Goal: Transaction & Acquisition: Purchase product/service

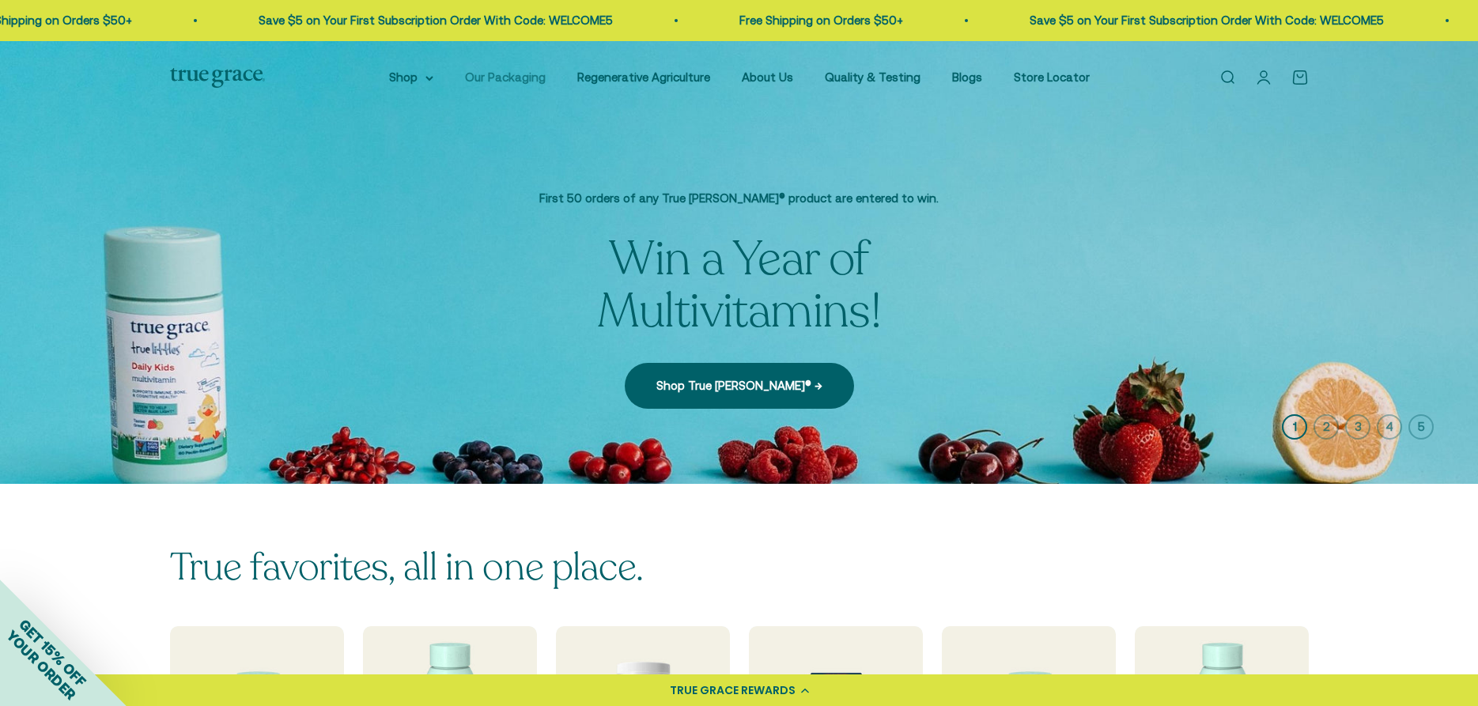
click at [492, 73] on link "Our Packaging" at bounding box center [505, 76] width 81 height 13
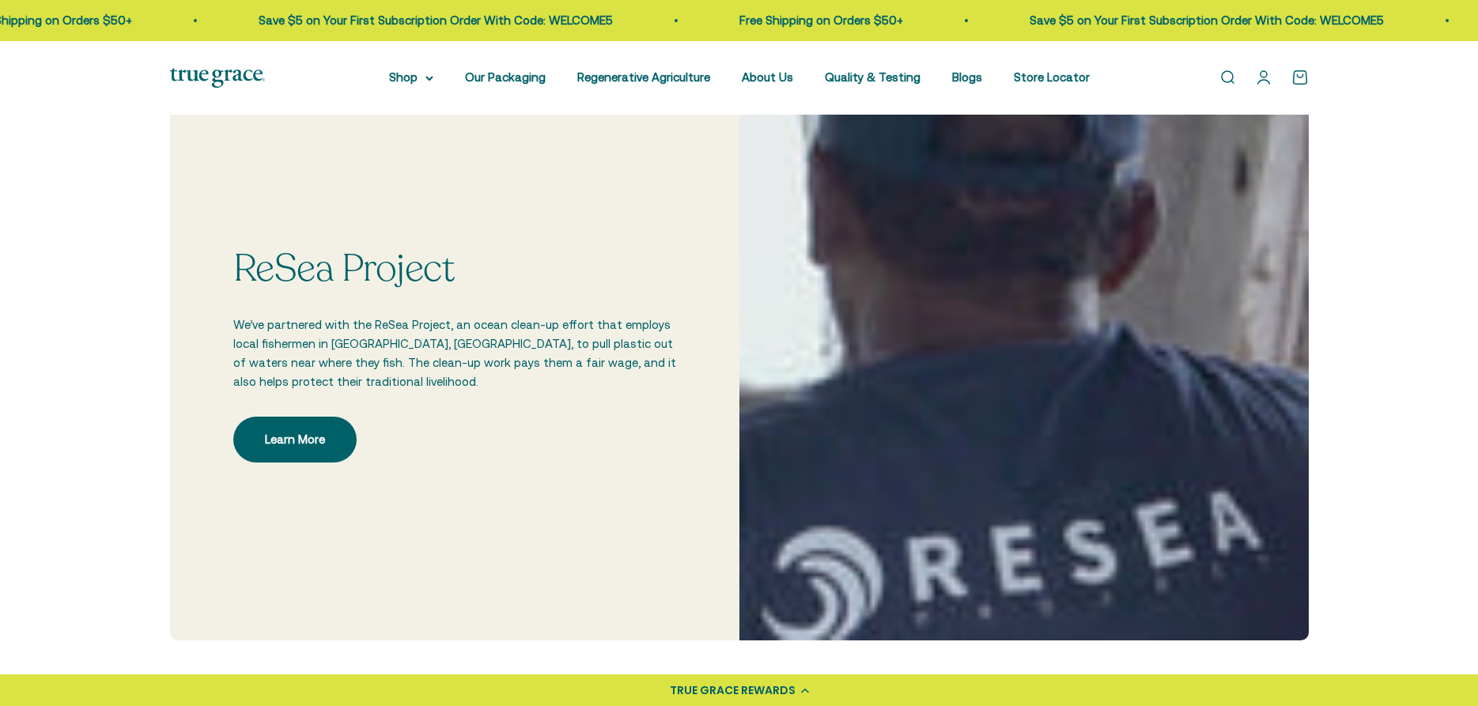
scroll to position [1049, 0]
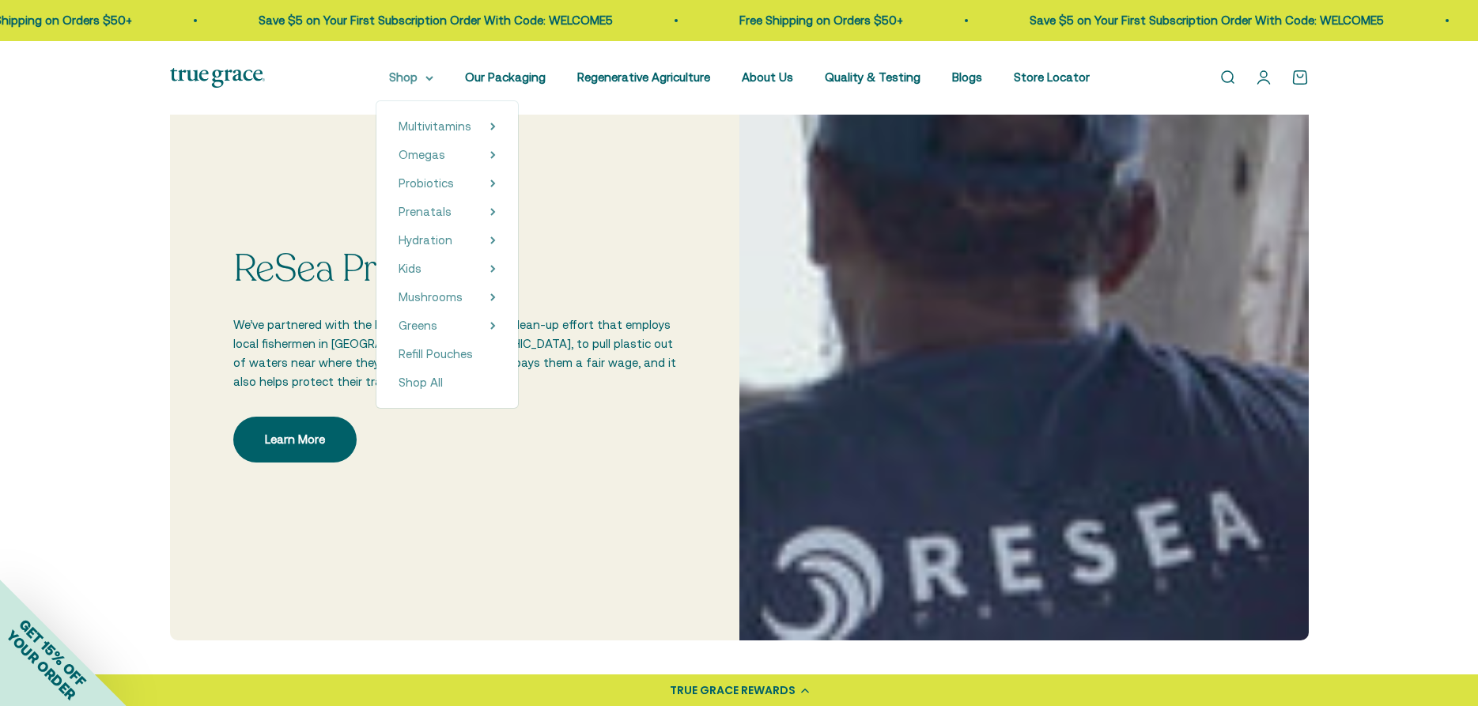
click at [394, 80] on summary "Shop" at bounding box center [411, 77] width 44 height 19
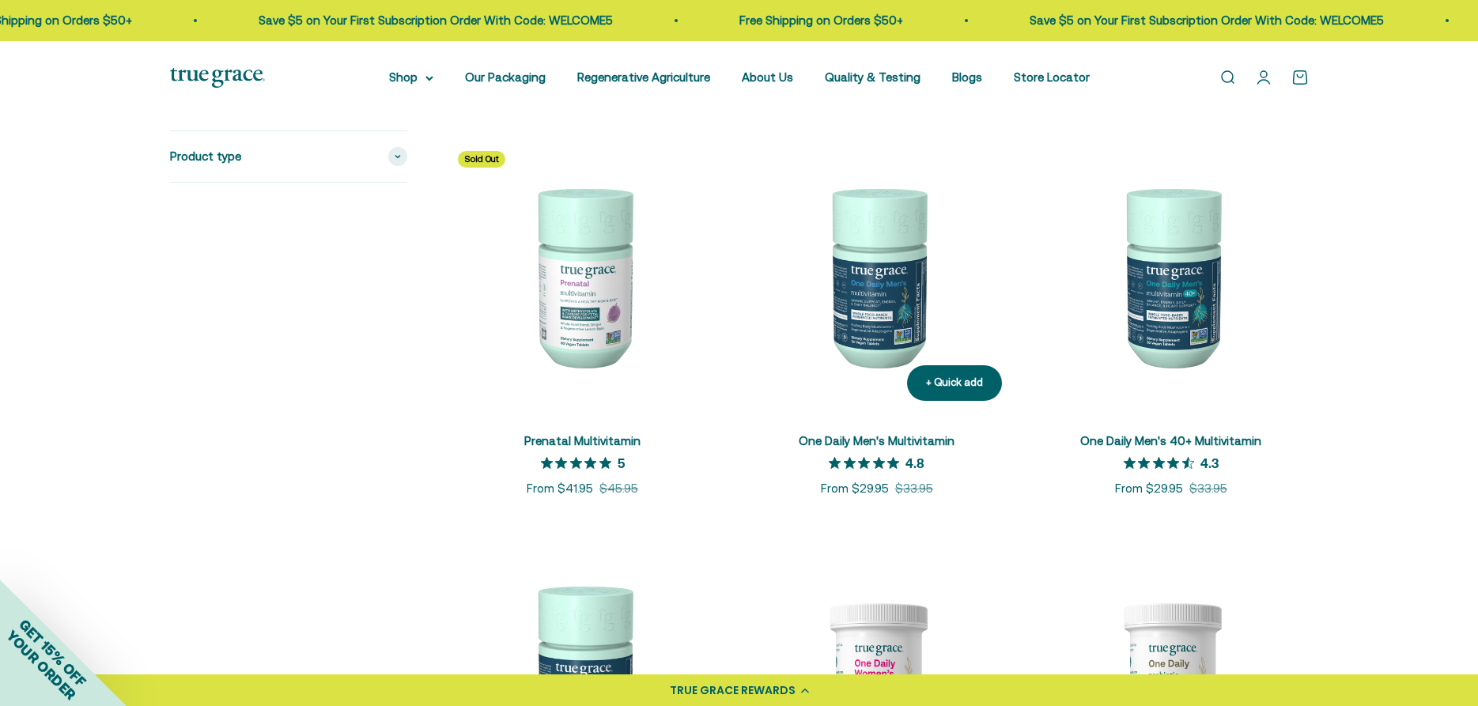
scroll to position [887, 0]
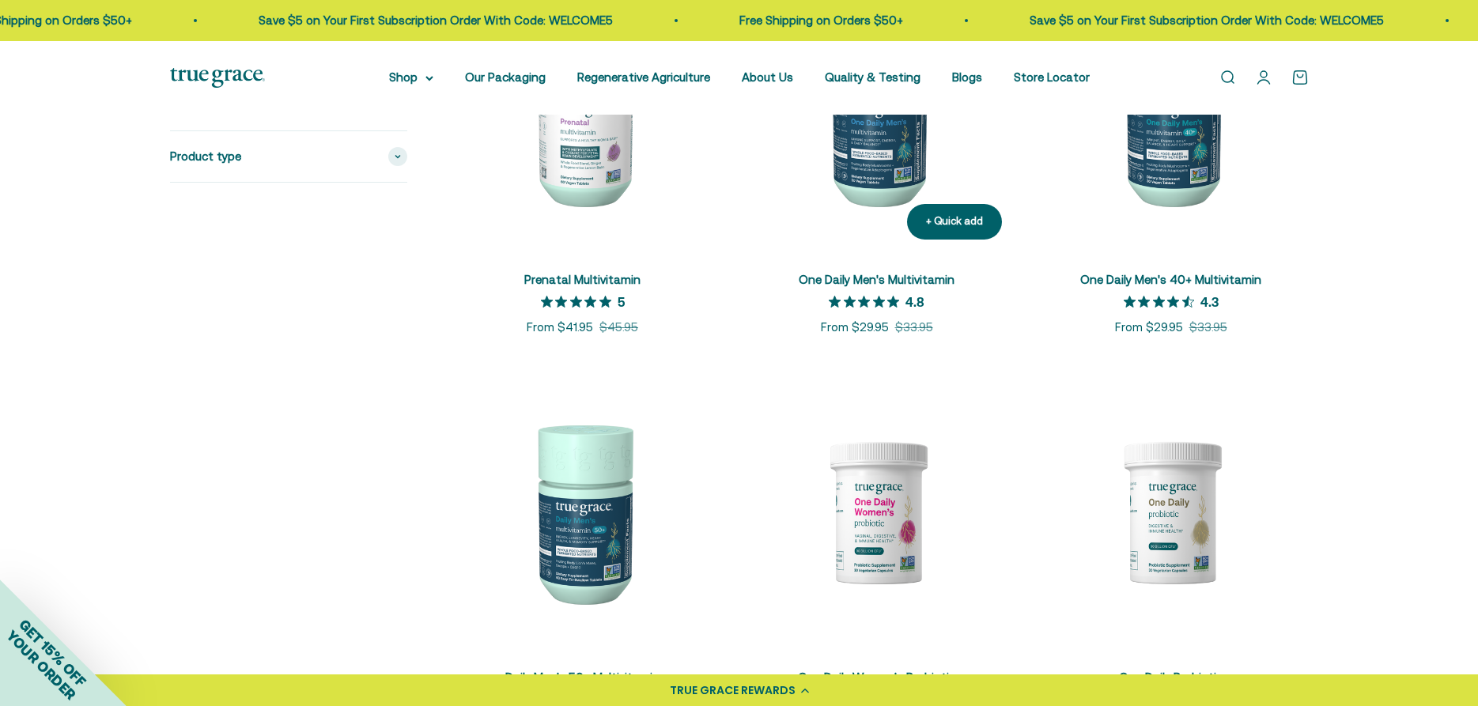
click at [883, 159] on img at bounding box center [877, 114] width 275 height 275
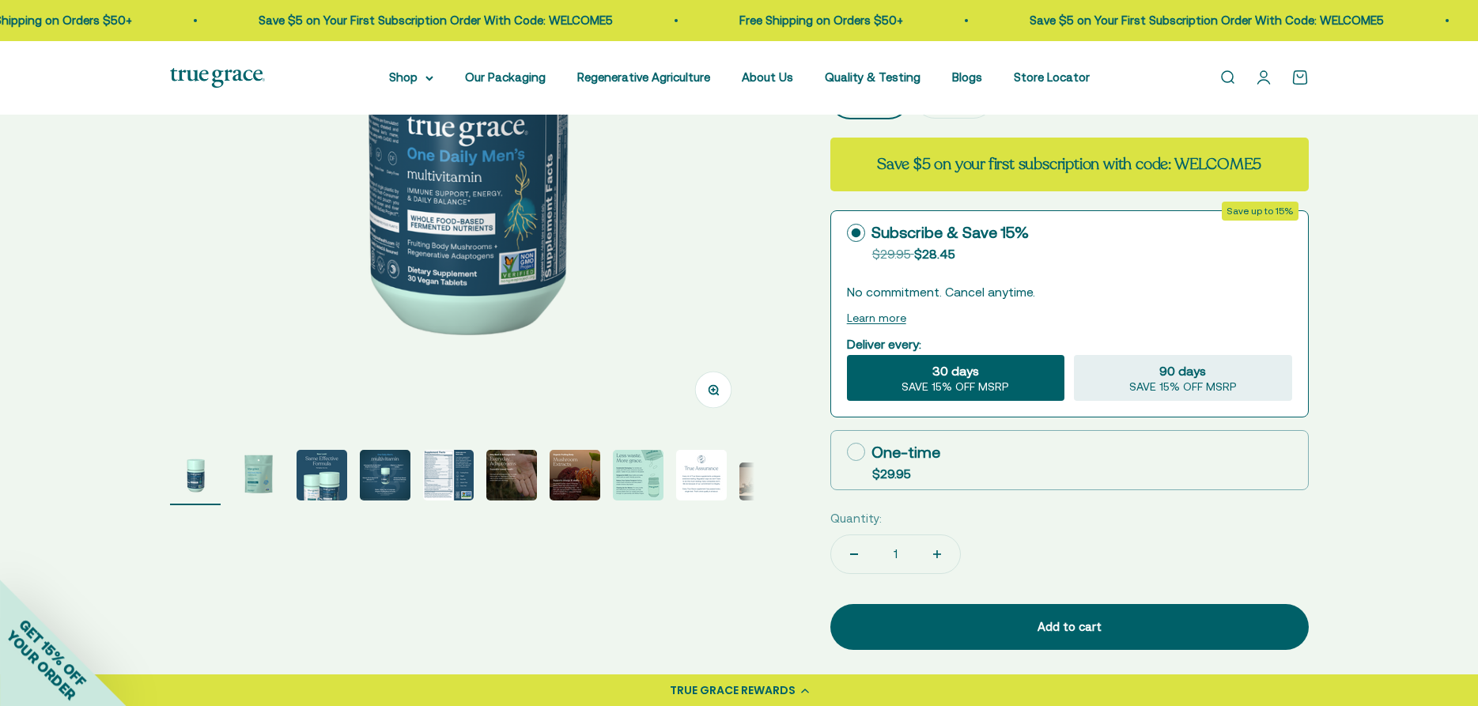
scroll to position [318, 0]
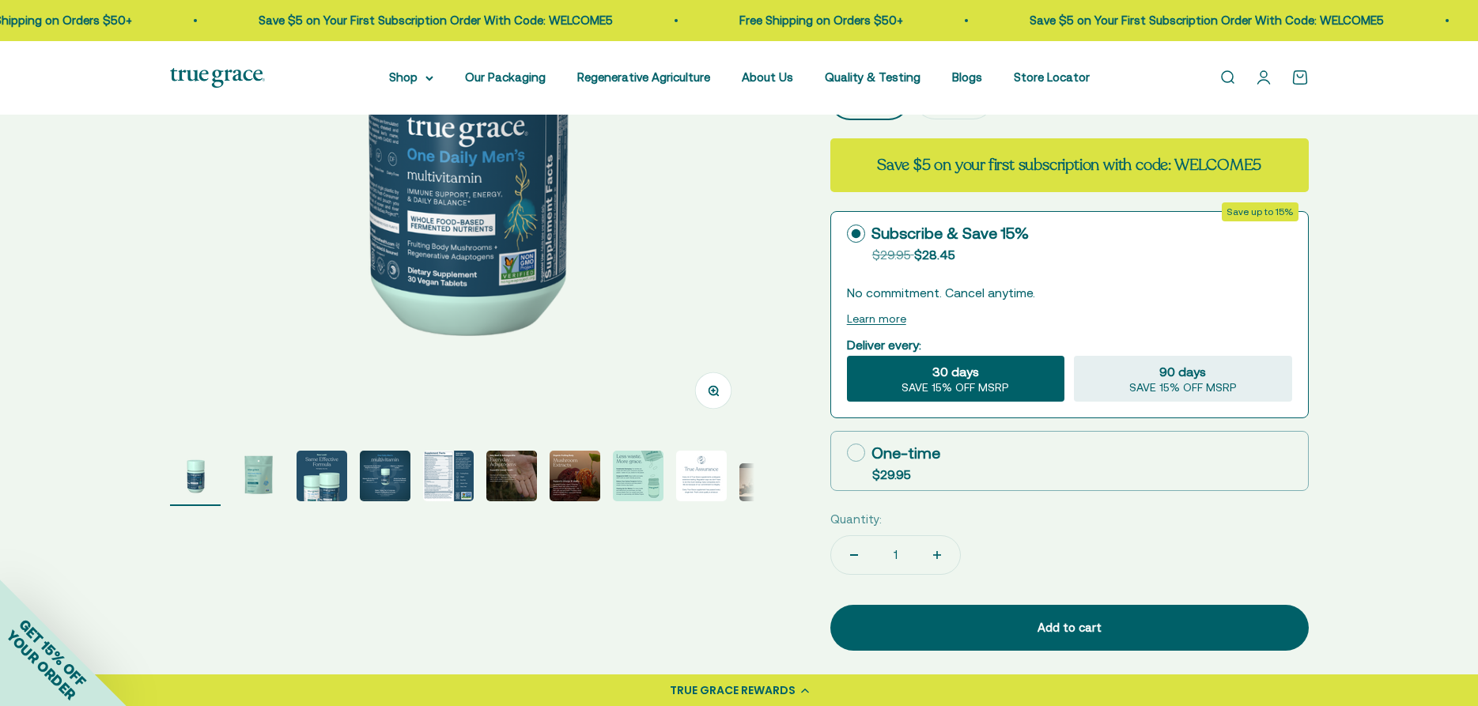
click at [269, 482] on img "Go to item 2" at bounding box center [258, 476] width 51 height 51
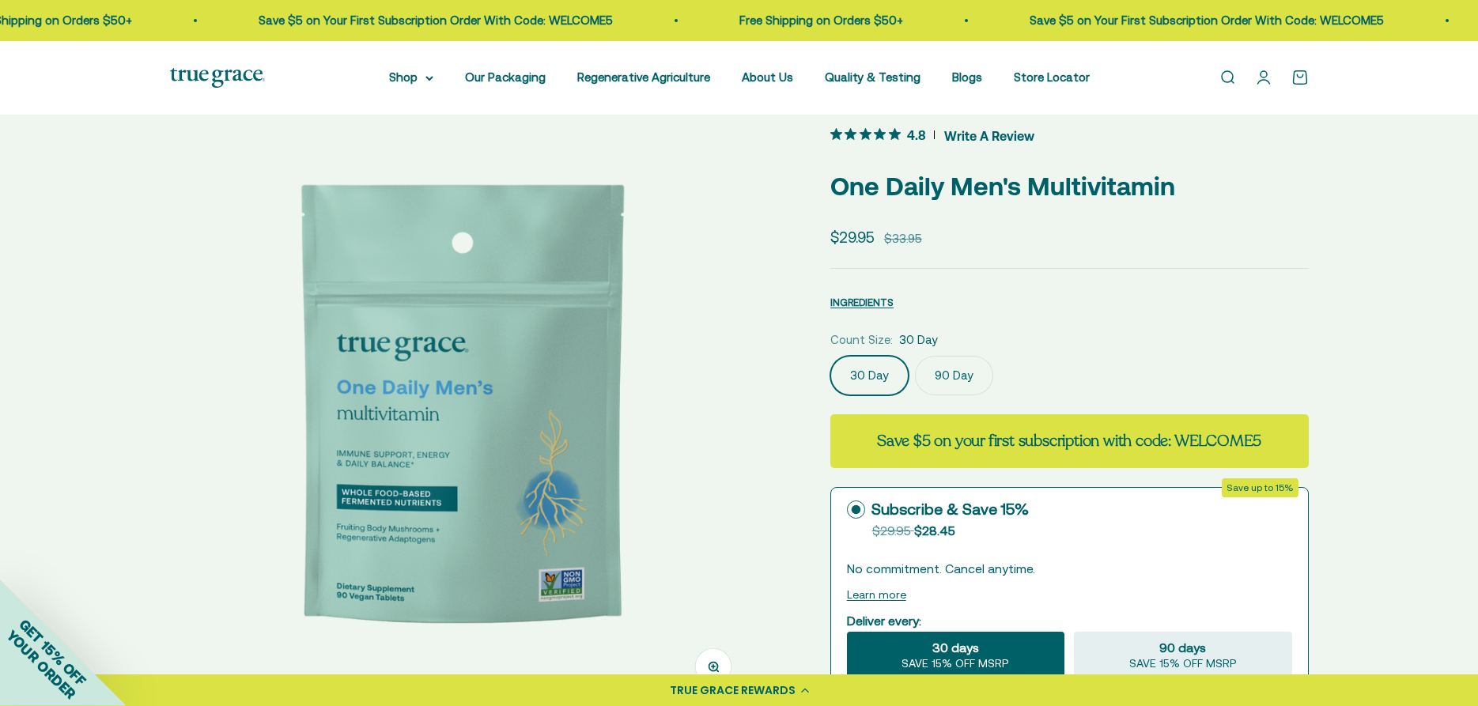
scroll to position [88, 0]
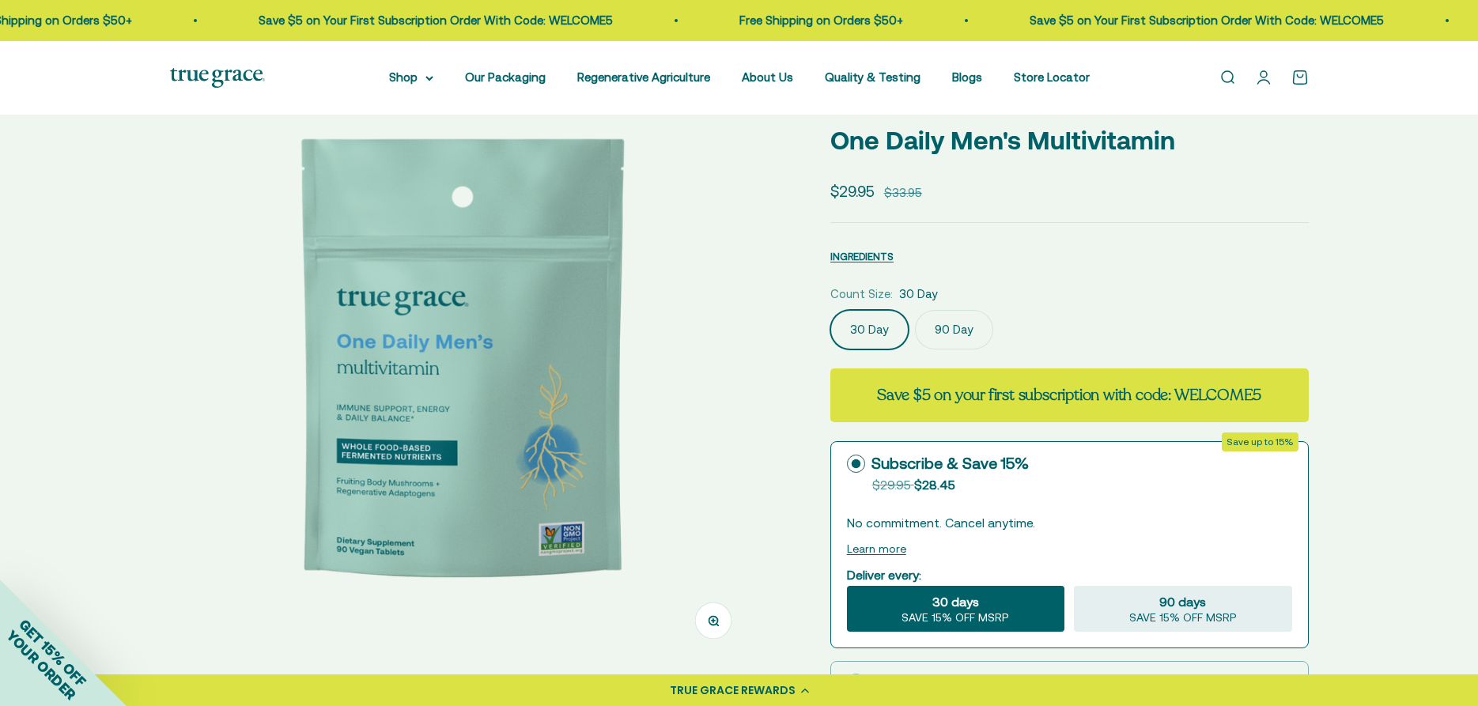
click at [963, 335] on label "90 Day" at bounding box center [954, 330] width 78 height 40
click at [830, 310] on input "90 Day" at bounding box center [830, 309] width 1 height 1
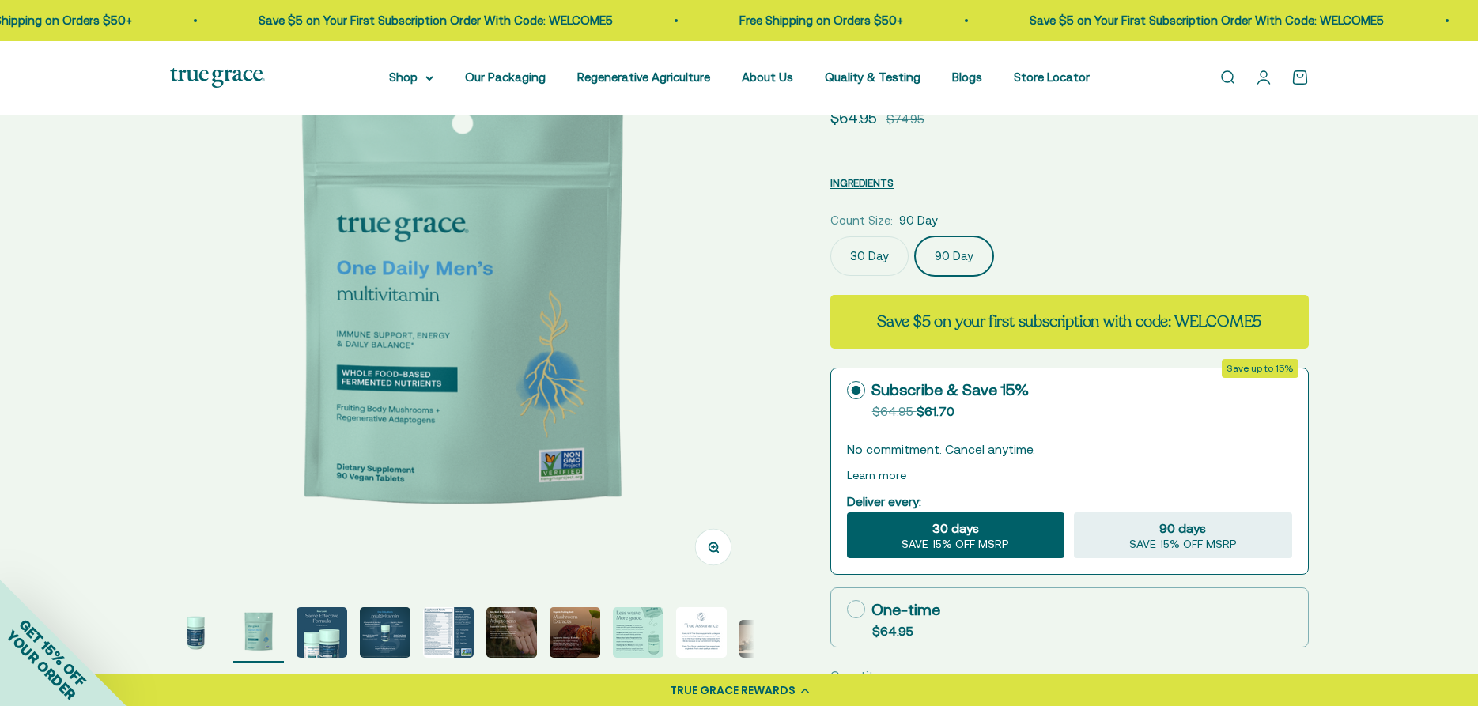
scroll to position [515, 0]
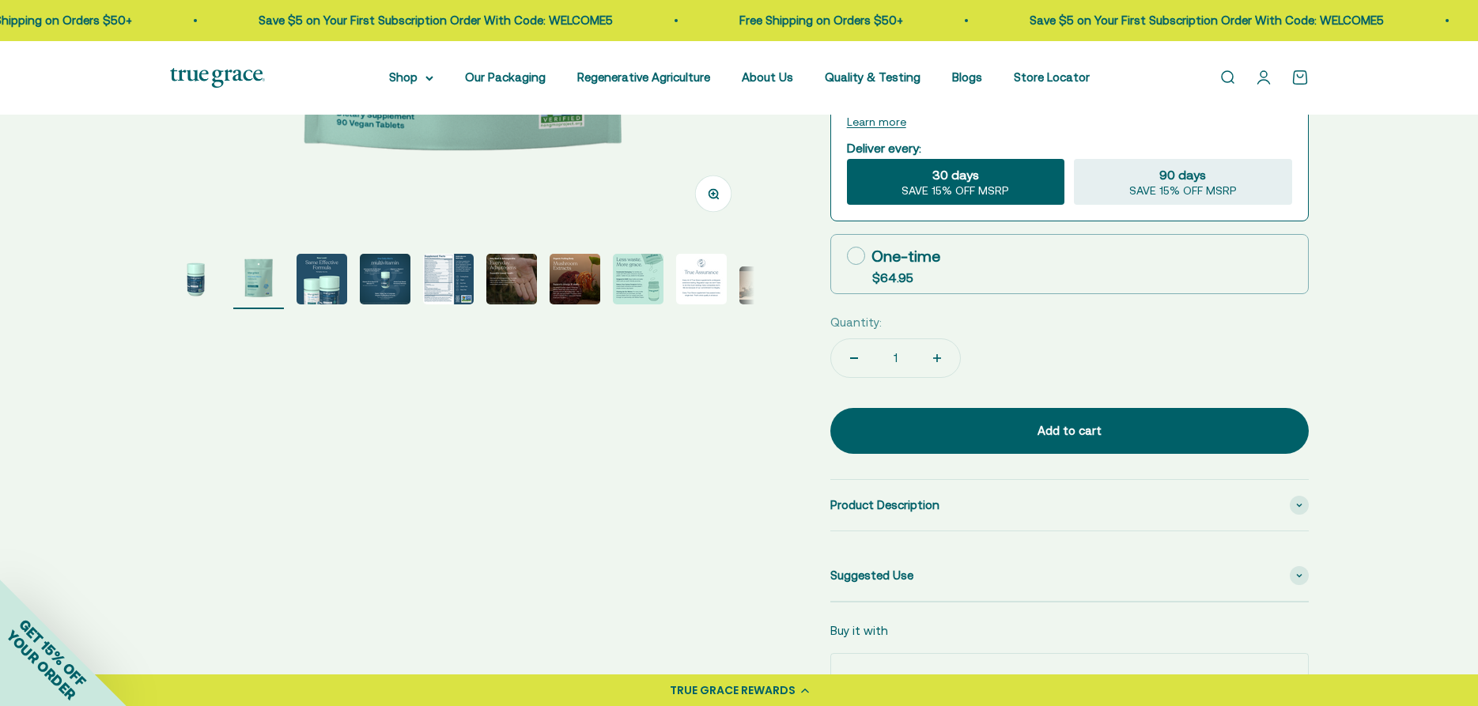
click at [191, 292] on img "Go to item 1" at bounding box center [195, 279] width 51 height 51
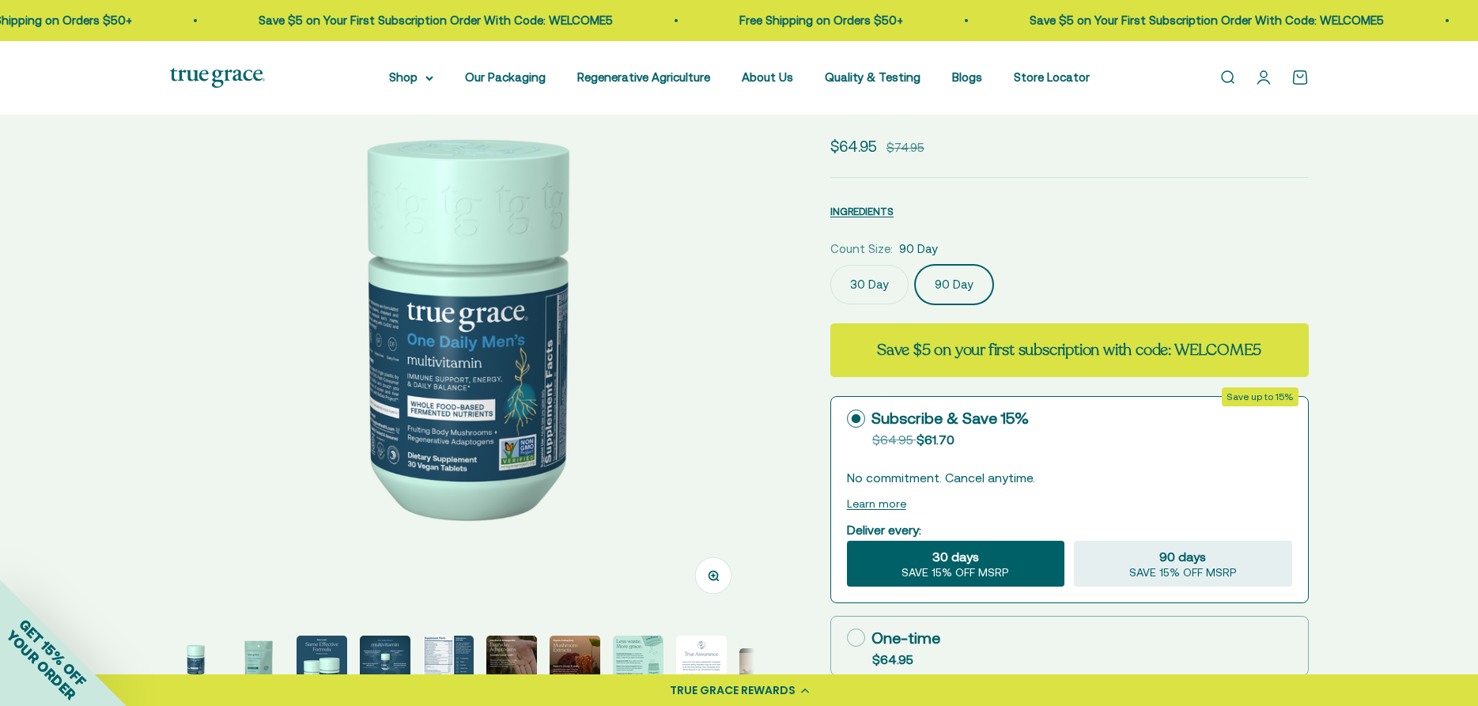
scroll to position [573, 0]
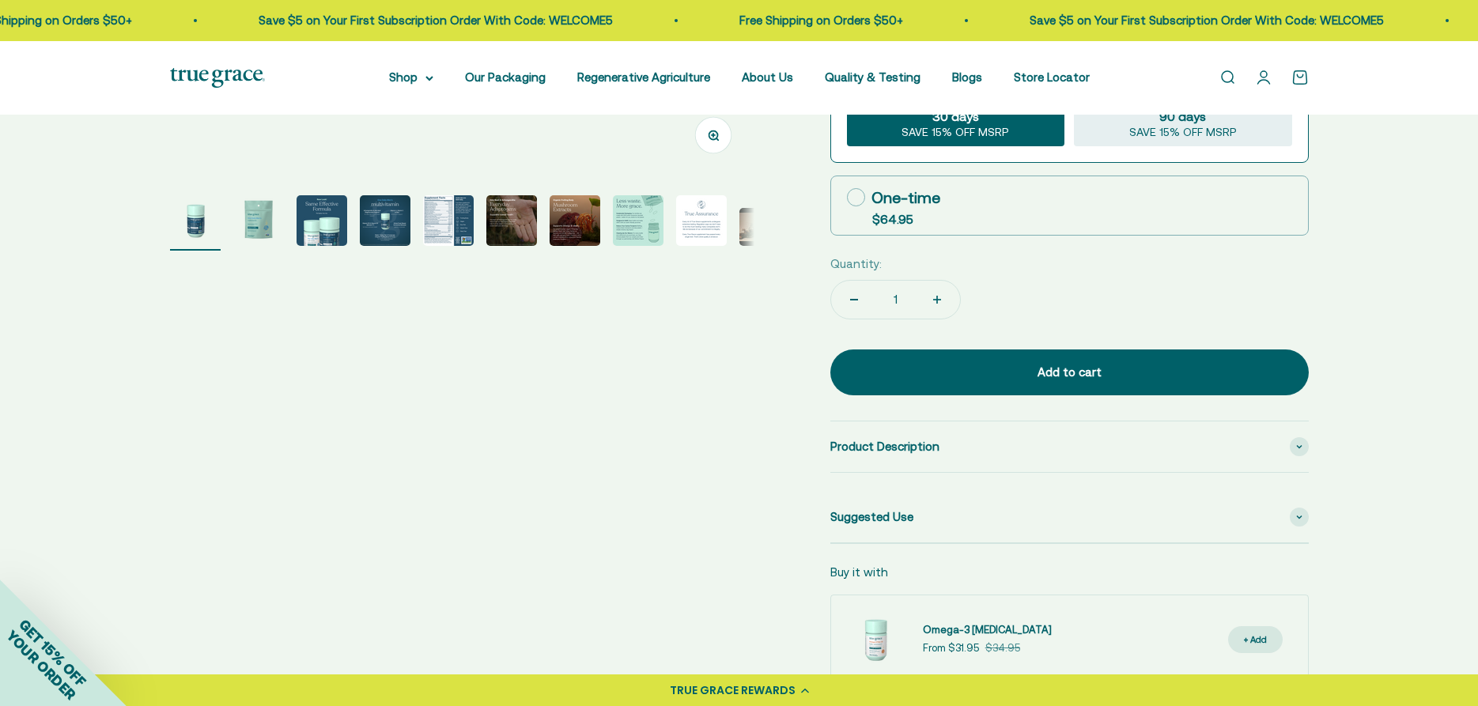
click at [447, 229] on img "Go to item 5" at bounding box center [448, 220] width 51 height 51
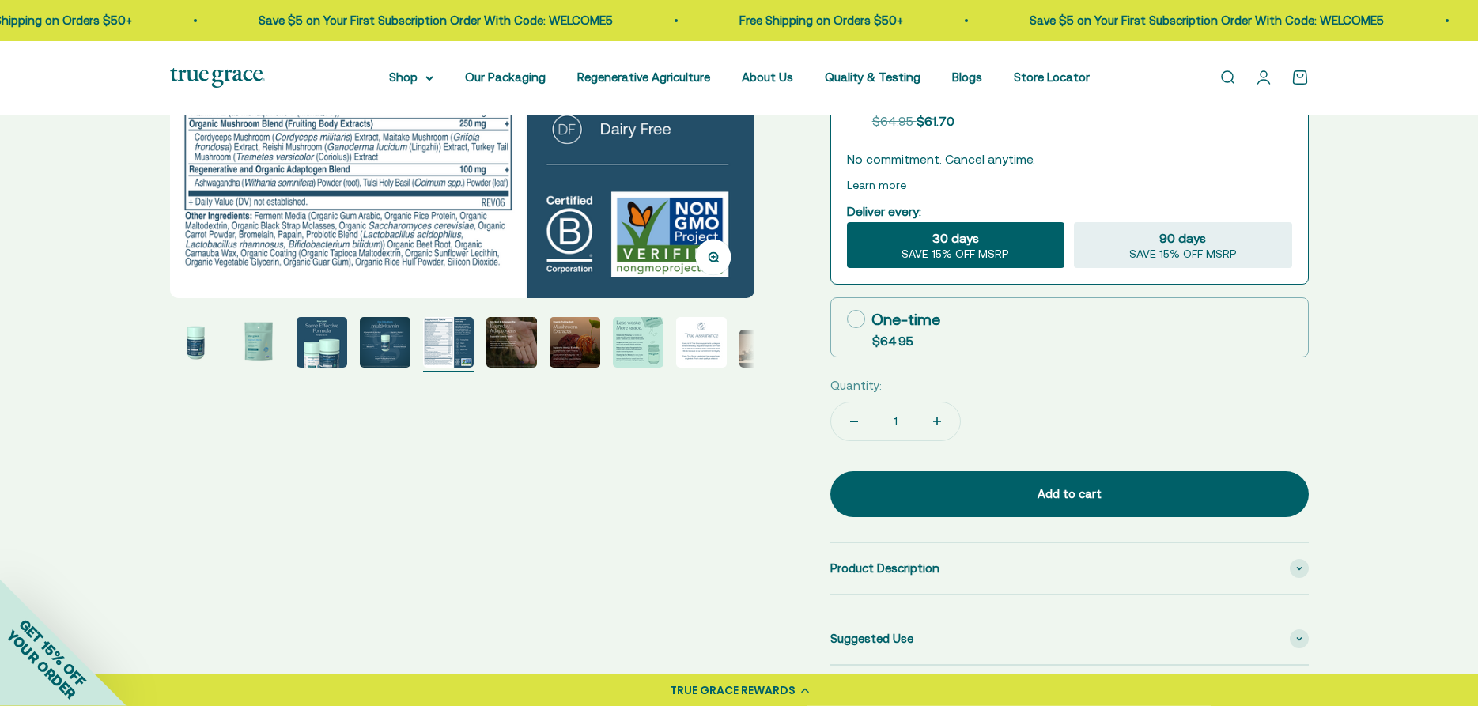
scroll to position [425, 0]
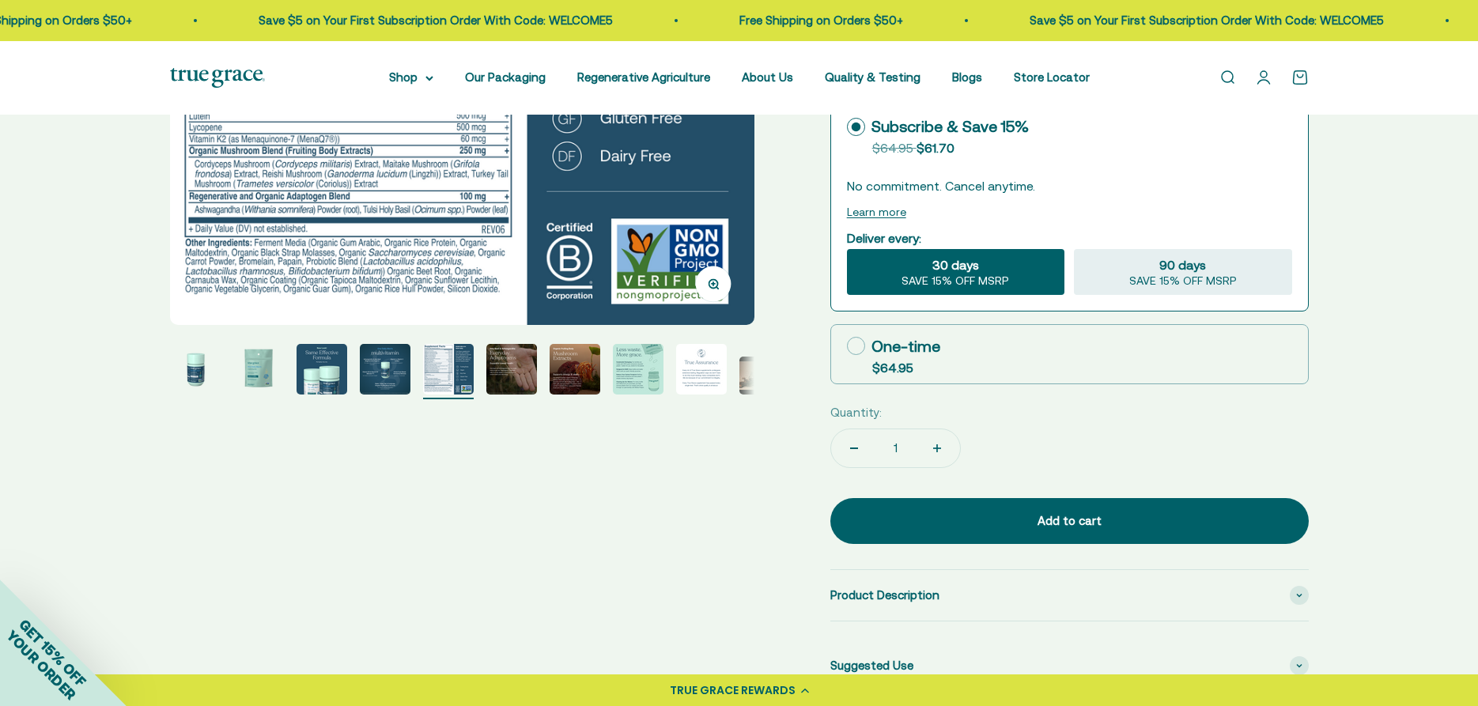
drag, startPoint x: 728, startPoint y: 380, endPoint x: 672, endPoint y: 384, distance: 55.5
click at [672, 384] on page-dots at bounding box center [462, 371] width 584 height 55
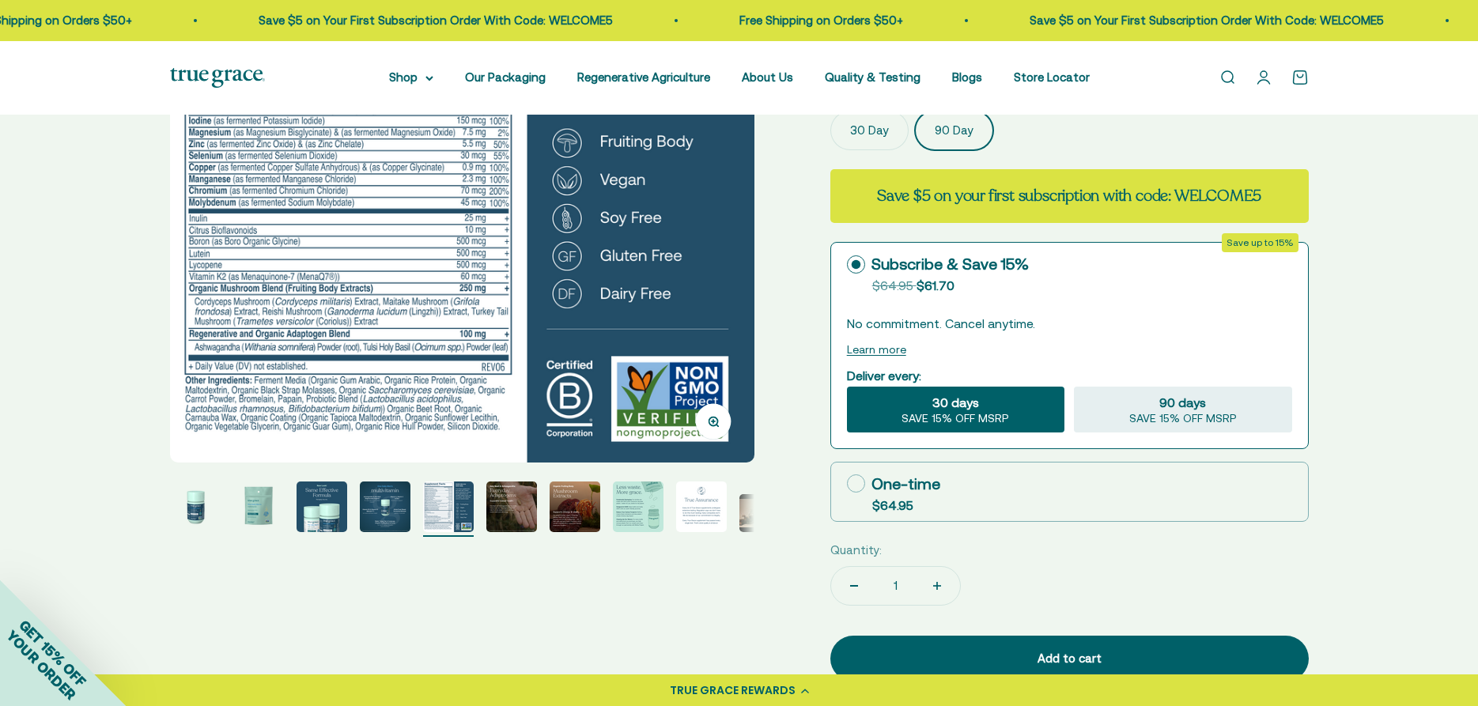
scroll to position [204, 0]
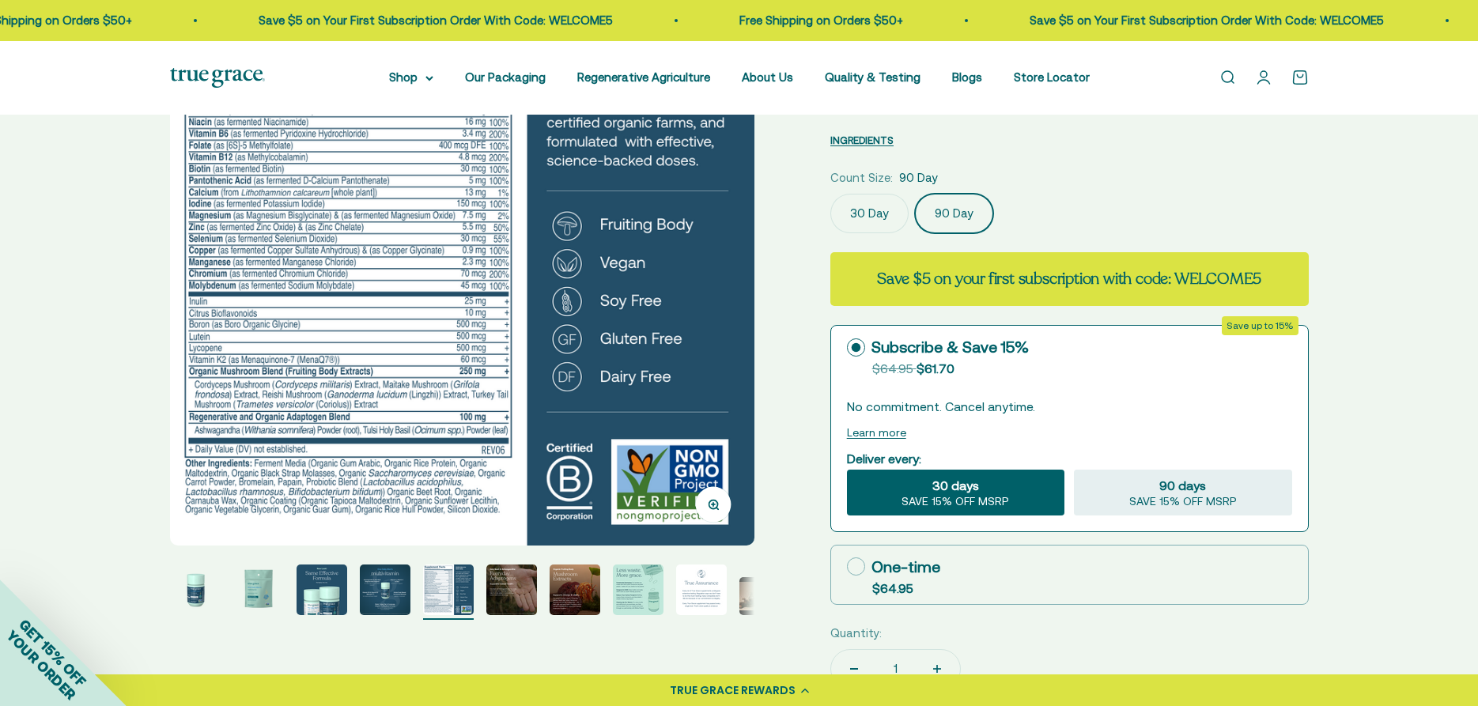
click at [944, 227] on label "90 Day" at bounding box center [954, 214] width 78 height 40
click at [830, 194] on input "90 Day" at bounding box center [830, 193] width 1 height 1
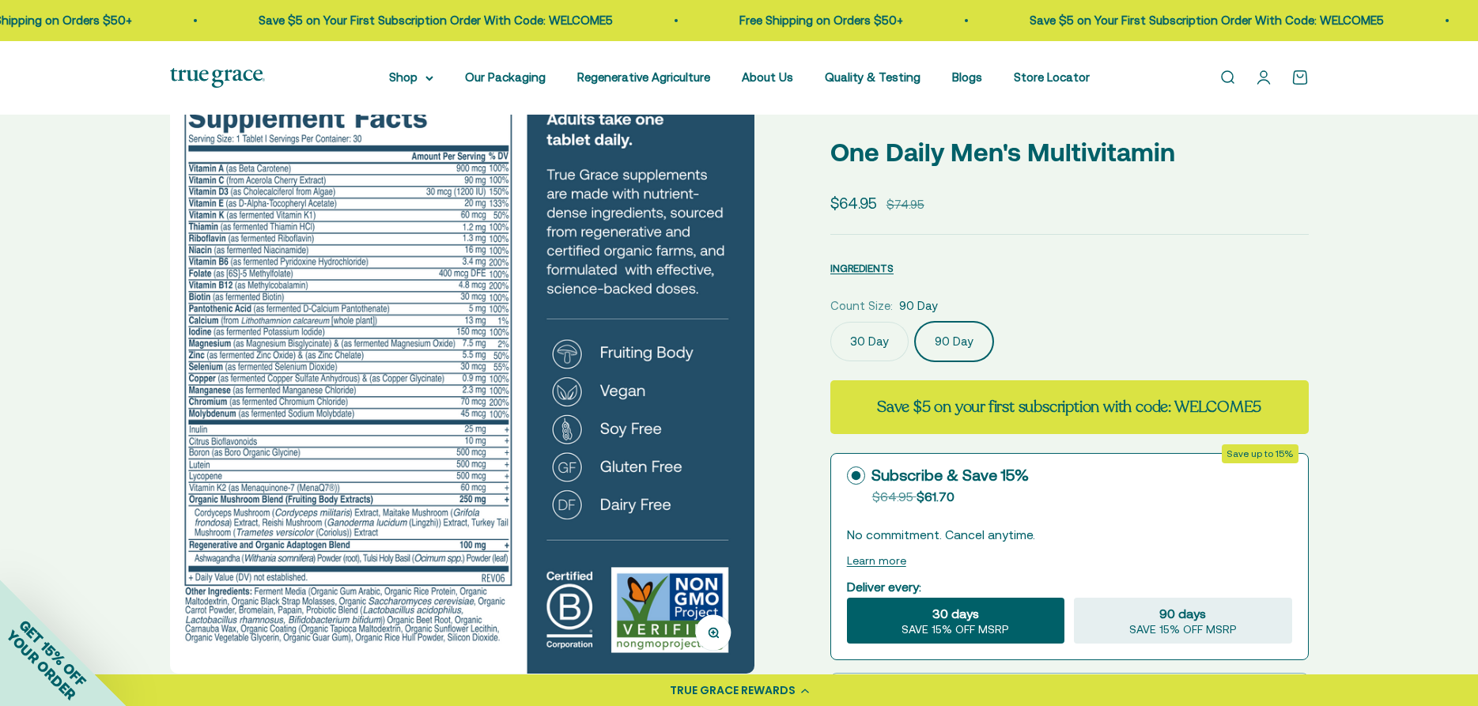
scroll to position [0, 0]
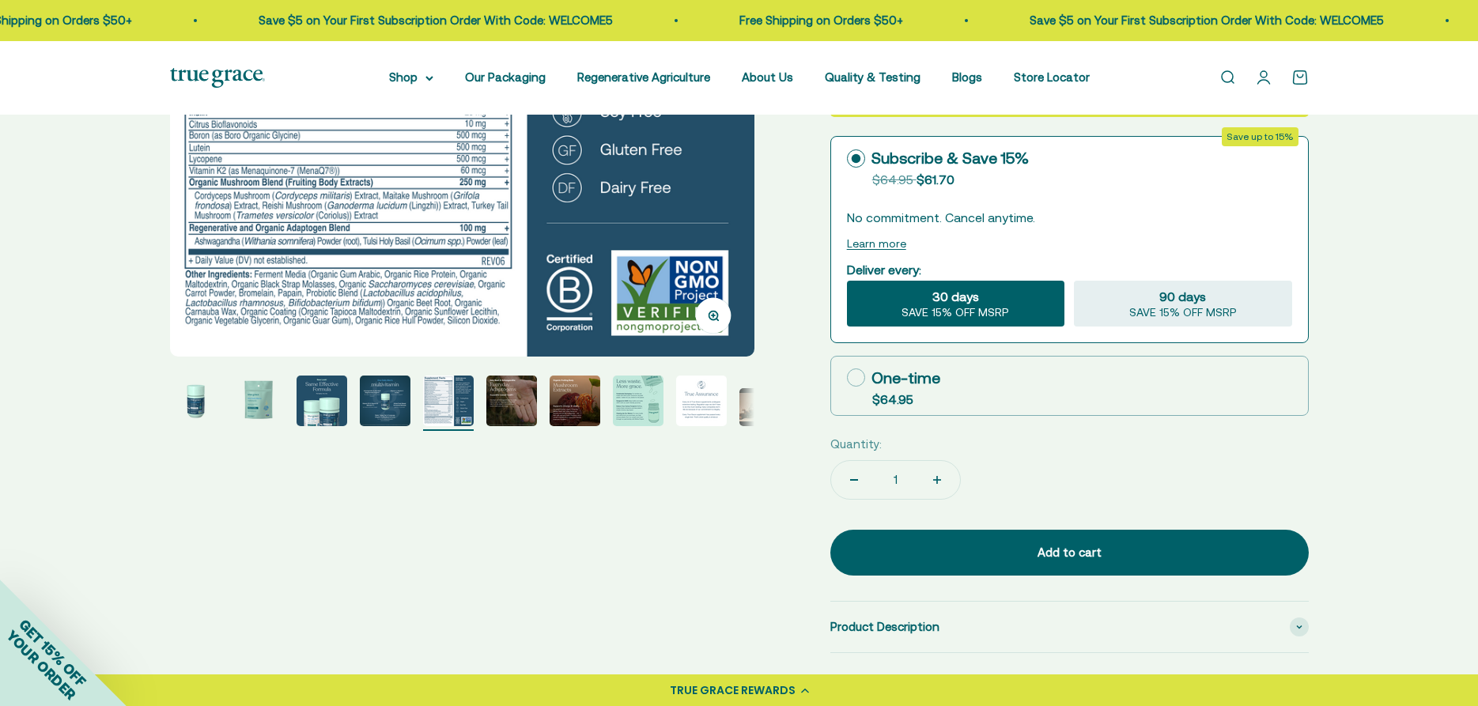
click at [370, 410] on img "Go to item 4" at bounding box center [385, 401] width 51 height 51
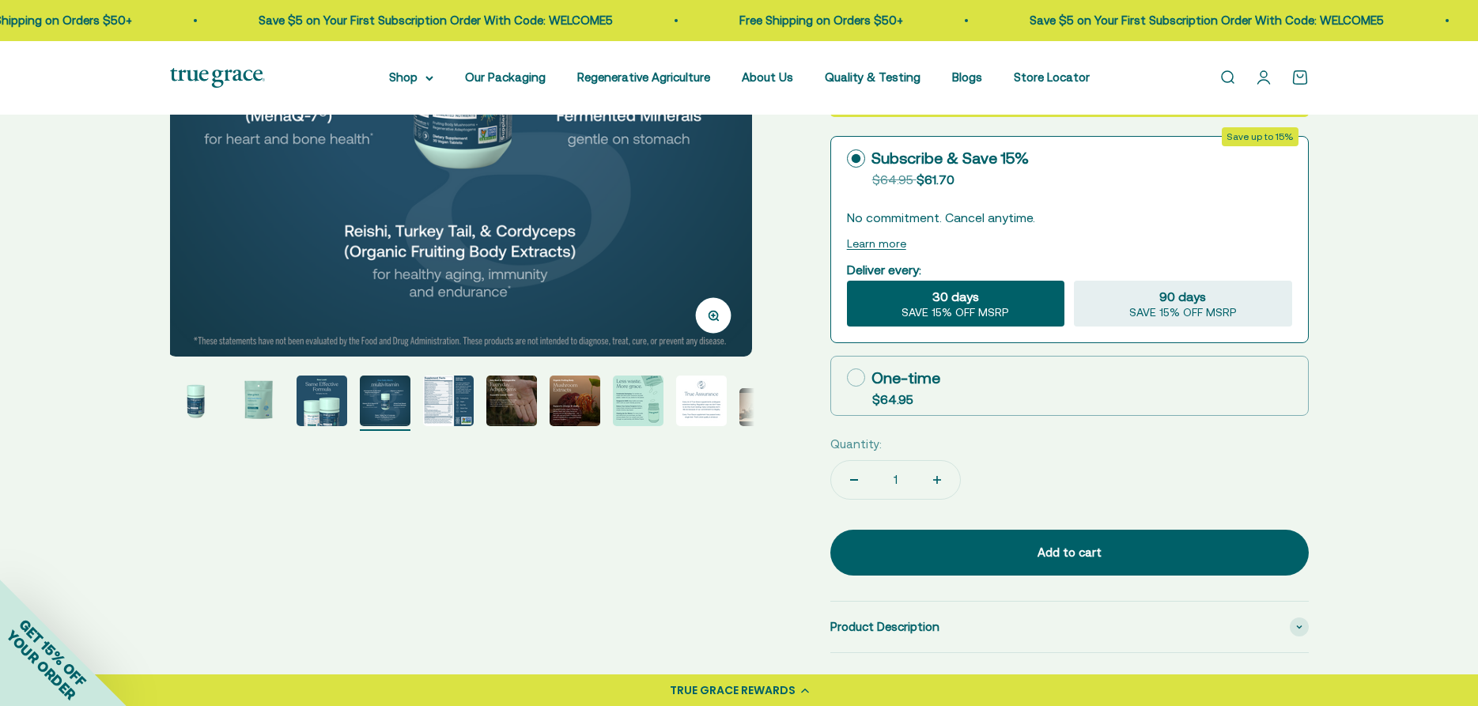
click at [444, 406] on img "Go to item 5" at bounding box center [448, 401] width 51 height 51
